Goal: Task Accomplishment & Management: Complete application form

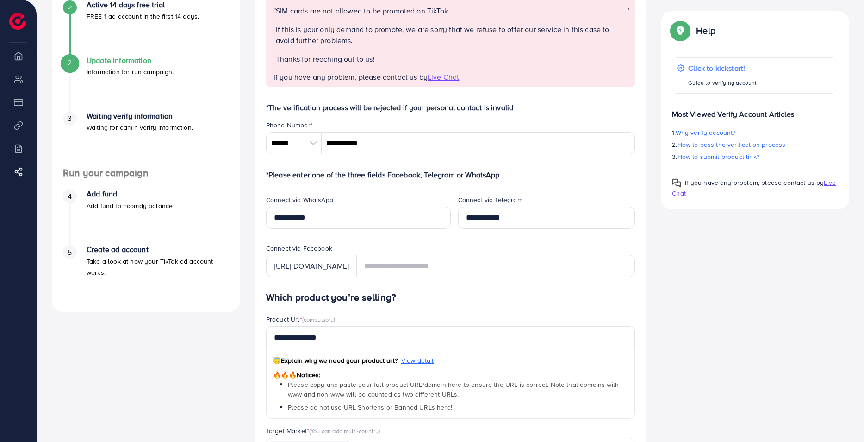
scroll to position [139, 0]
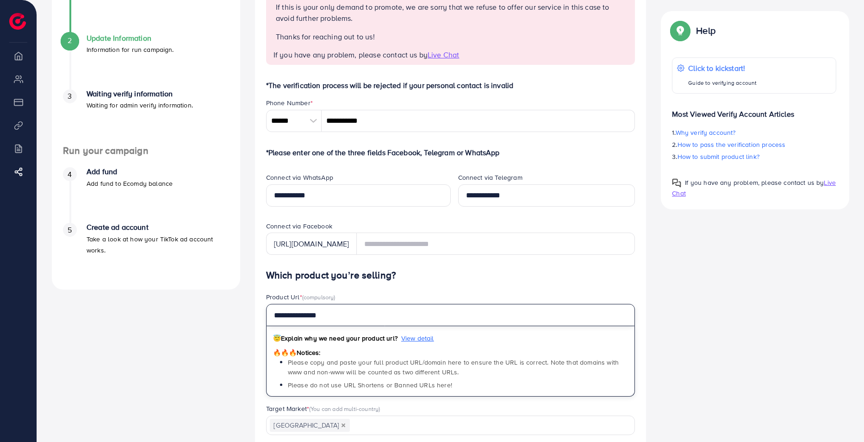
drag, startPoint x: 337, startPoint y: 316, endPoint x: 257, endPoint y: 301, distance: 81.0
click at [257, 301] on div "Verify information Providing your contact information can help us contact you t…" at bounding box center [451, 305] width 392 height 773
paste input "**********"
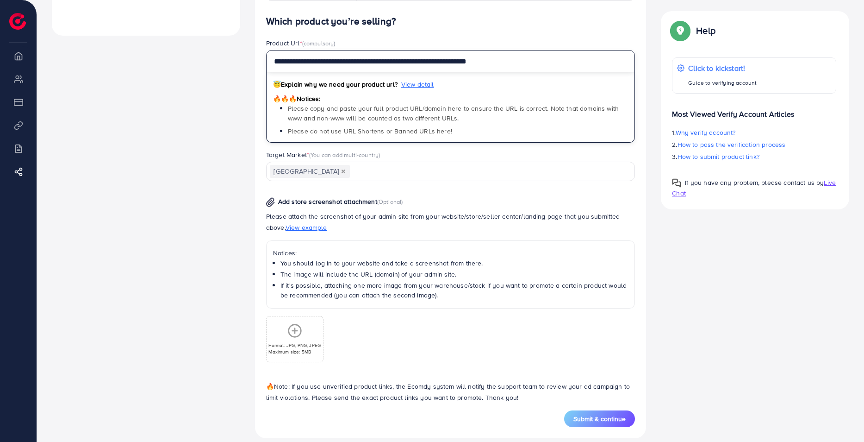
scroll to position [404, 0]
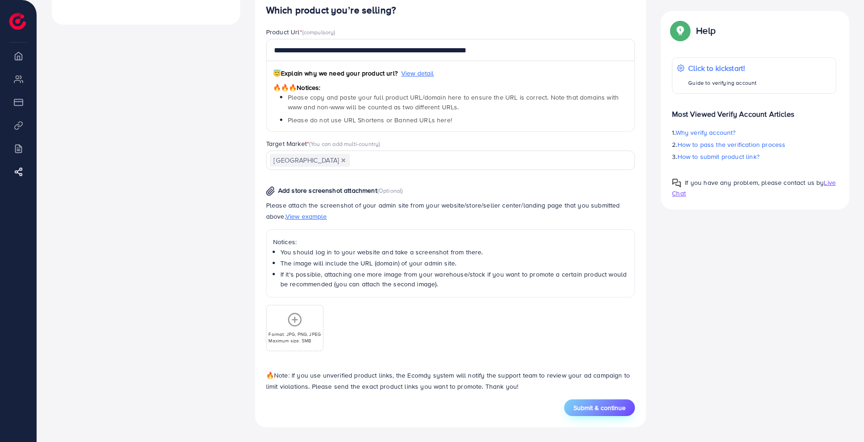
click at [612, 412] on button "Submit & continue" at bounding box center [599, 407] width 71 height 17
type input "**********"
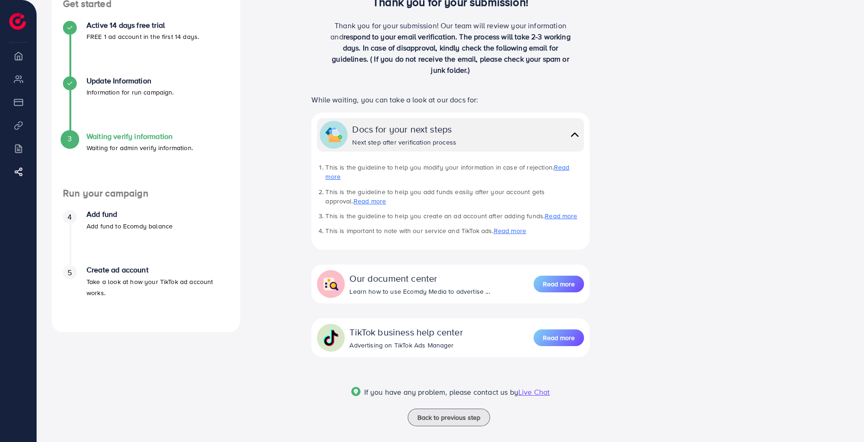
scroll to position [97, 0]
click at [548, 332] on span "Read more" at bounding box center [559, 336] width 32 height 9
click at [102, 233] on div "4 Add fund Add fund to Ecomdy balance" at bounding box center [146, 237] width 166 height 56
click at [73, 220] on div "4" at bounding box center [70, 216] width 14 height 14
click at [71, 219] on span "4" at bounding box center [70, 216] width 4 height 11
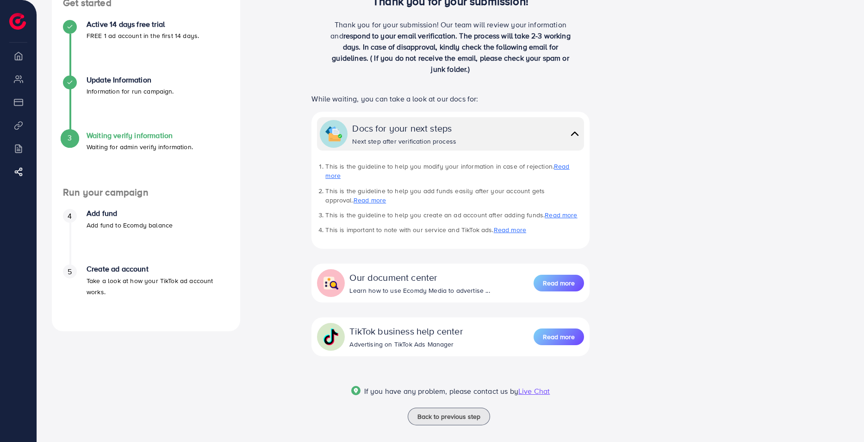
click at [78, 205] on ul "4 Add fund Add fund to Ecomdy balance 5 Create ad account Take a look at how yo…" at bounding box center [146, 259] width 188 height 122
click at [73, 214] on div "4" at bounding box center [70, 216] width 14 height 14
click at [71, 275] on span "5" at bounding box center [70, 271] width 4 height 11
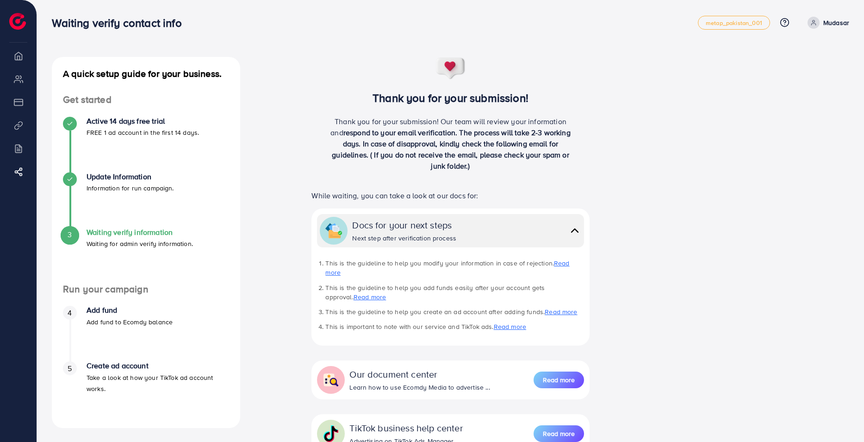
scroll to position [0, 0]
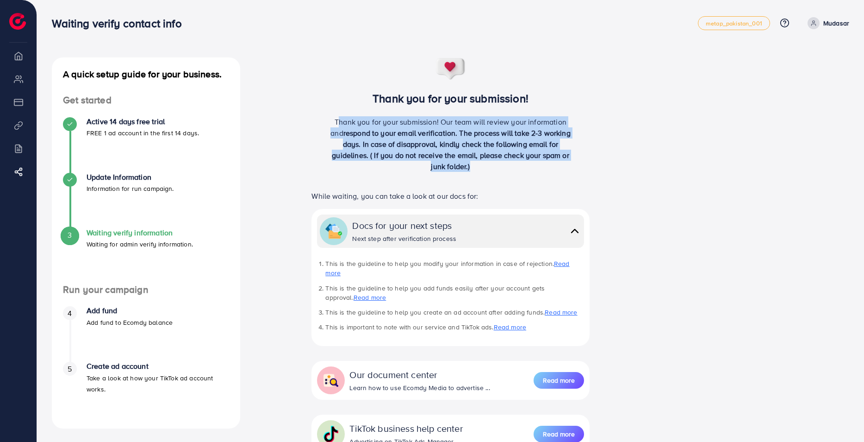
drag, startPoint x: 472, startPoint y: 169, endPoint x: 315, endPoint y: 113, distance: 166.9
click at [315, 113] on div "Thank you for your submission! Thank you for your submission! Our team will rev…" at bounding box center [450, 118] width 309 height 122
drag, startPoint x: 314, startPoint y: 97, endPoint x: 357, endPoint y: 175, distance: 89.1
click at [357, 175] on div "Thank you for your submission! Thank you for your submission! Our team will rev…" at bounding box center [450, 118] width 309 height 122
copy div "Thank you for your submission! Thank you for your submission! Our team will rev…"
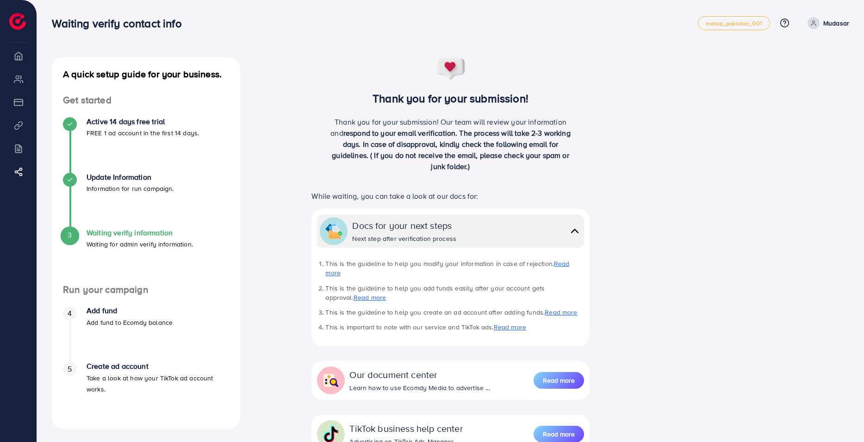
click at [81, 317] on div "4 Add fund Add fund to Ecomdy balance" at bounding box center [146, 316] width 166 height 21
click at [72, 317] on span "4" at bounding box center [70, 313] width 4 height 11
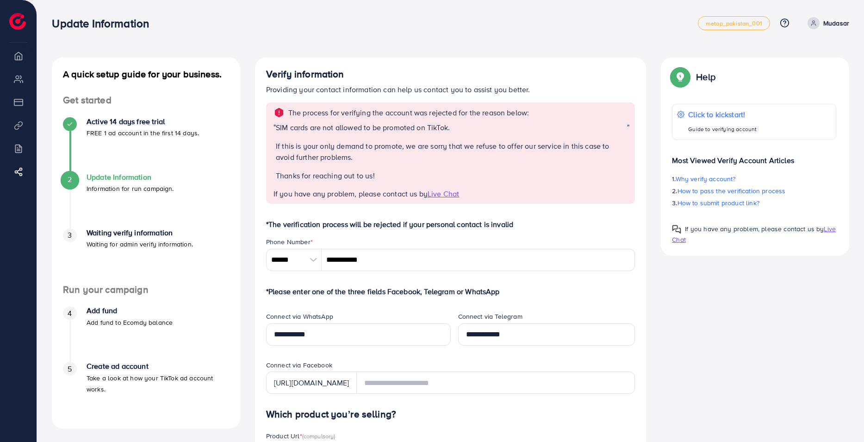
scroll to position [311, 0]
